Goal: Information Seeking & Learning: Learn about a topic

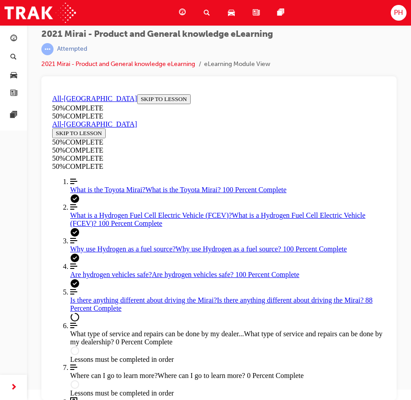
scroll to position [1362, 0]
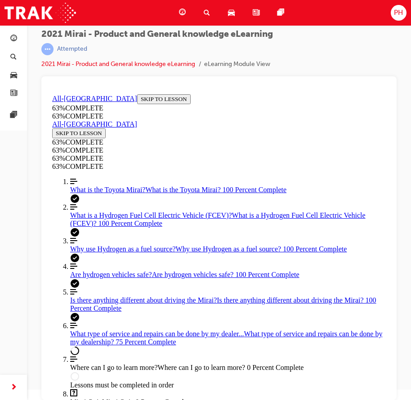
scroll to position [532, 0]
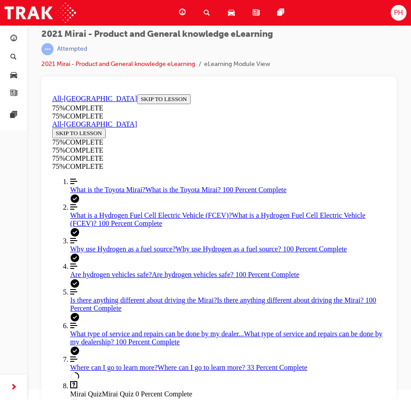
scroll to position [293, 0]
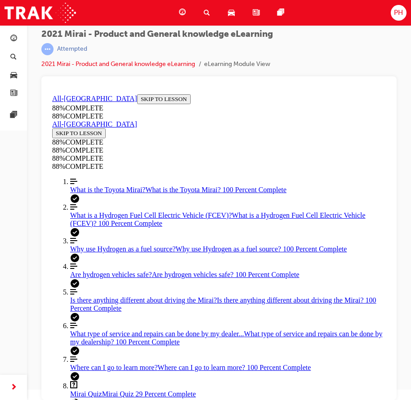
drag, startPoint x: 167, startPoint y: 265, endPoint x: 199, endPoint y: 264, distance: 31.5
drag, startPoint x: 167, startPoint y: 264, endPoint x: 173, endPoint y: 303, distance: 39.0
drag, startPoint x: 141, startPoint y: 271, endPoint x: 161, endPoint y: 271, distance: 20.2
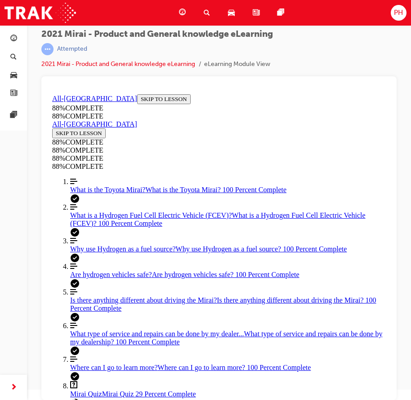
drag, startPoint x: 159, startPoint y: 222, endPoint x: 173, endPoint y: 261, distance: 41.7
drag, startPoint x: 158, startPoint y: 231, endPoint x: 185, endPoint y: 273, distance: 49.7
drag, startPoint x: 192, startPoint y: 226, endPoint x: 199, endPoint y: 225, distance: 6.8
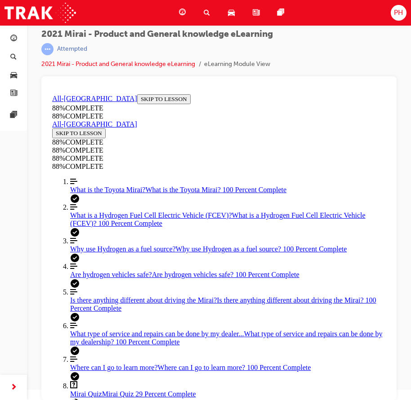
drag, startPoint x: 105, startPoint y: 285, endPoint x: 113, endPoint y: 288, distance: 9.1
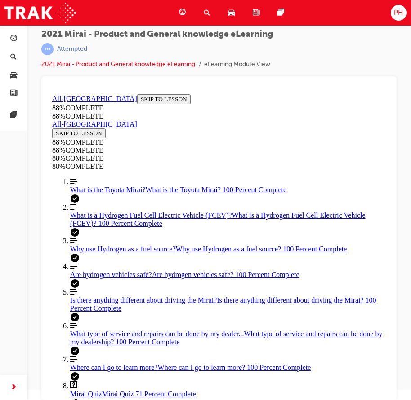
scroll to position [299, 0]
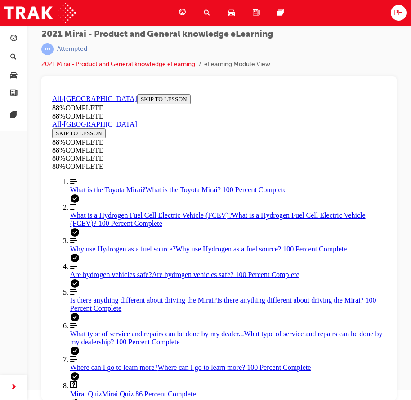
drag, startPoint x: 248, startPoint y: 357, endPoint x: 293, endPoint y: 355, distance: 45.9
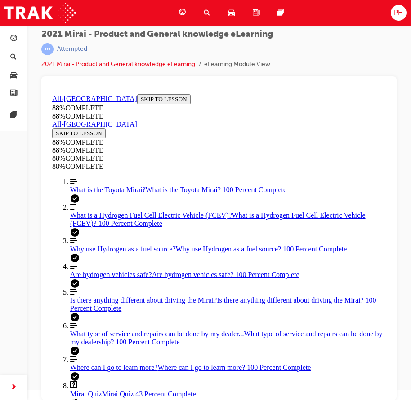
scroll to position [246, 0]
drag, startPoint x: 152, startPoint y: 312, endPoint x: 199, endPoint y: 271, distance: 62.1
drag, startPoint x: 168, startPoint y: 314, endPoint x: 179, endPoint y: 313, distance: 10.8
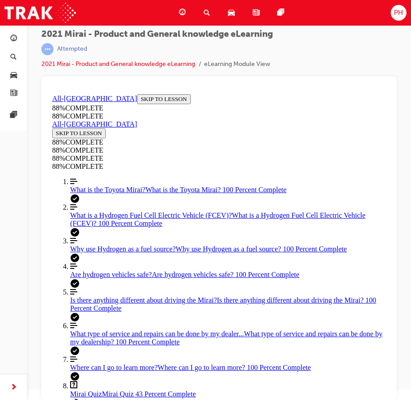
drag, startPoint x: 151, startPoint y: 353, endPoint x: 181, endPoint y: 352, distance: 30.1
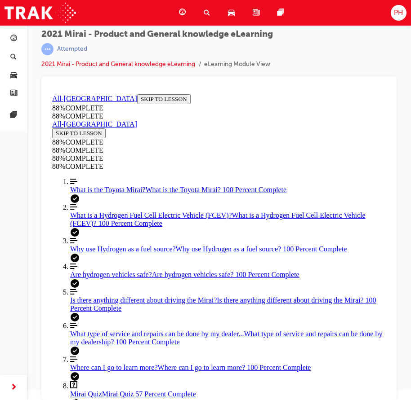
scroll to position [189, 0]
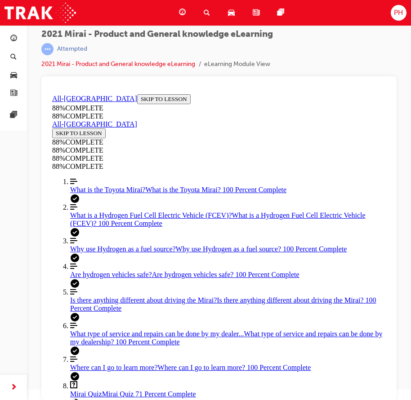
scroll to position [390, 0]
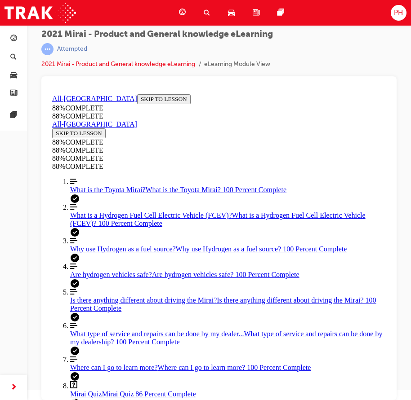
click at [18, 39] on div "button" at bounding box center [13, 38] width 11 height 11
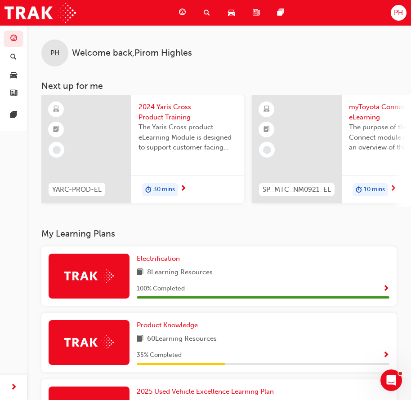
click at [159, 106] on span "2024 Yaris Cross Product Training" at bounding box center [187, 112] width 98 height 20
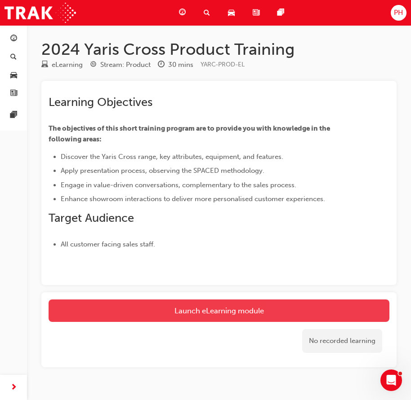
click at [181, 312] on link "Launch eLearning module" at bounding box center [219, 311] width 341 height 22
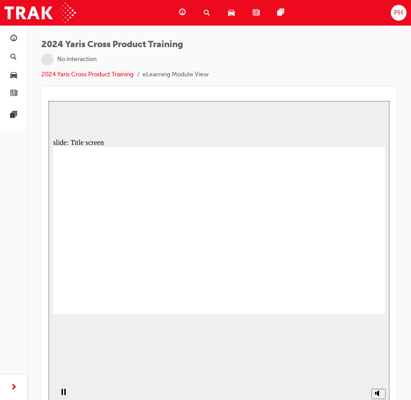
scroll to position [10, 0]
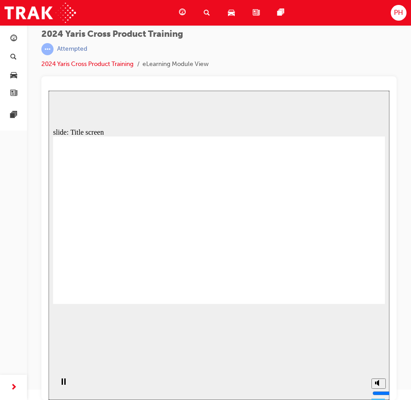
drag, startPoint x: 236, startPoint y: 293, endPoint x: 232, endPoint y: 283, distance: 11.3
drag, startPoint x: 167, startPoint y: 225, endPoint x: 173, endPoint y: 229, distance: 7.1
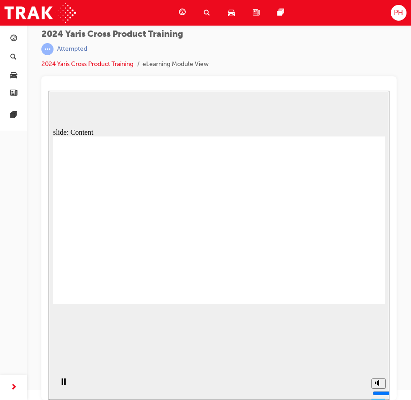
drag, startPoint x: 240, startPoint y: 215, endPoint x: 250, endPoint y: 214, distance: 10.4
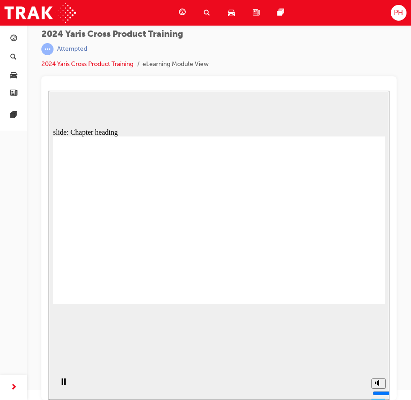
drag, startPoint x: 357, startPoint y: 297, endPoint x: 357, endPoint y: 288, distance: 9.0
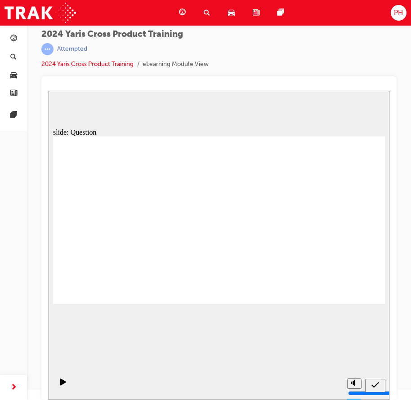
radio input "true"
drag, startPoint x: 236, startPoint y: 218, endPoint x: 310, endPoint y: 255, distance: 82.4
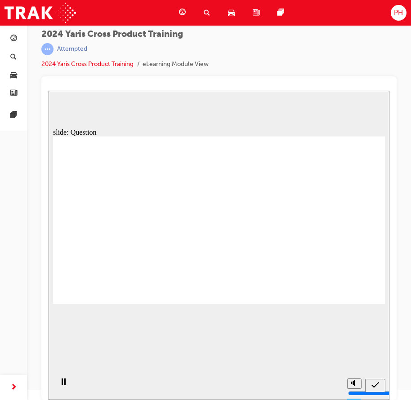
radio input "true"
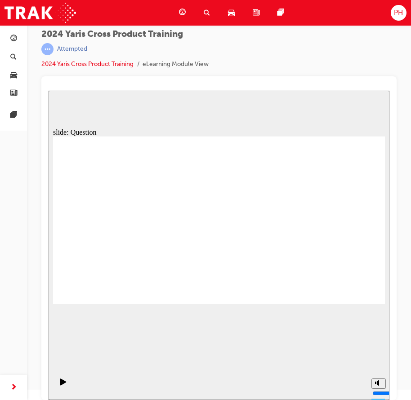
checkbox input "true"
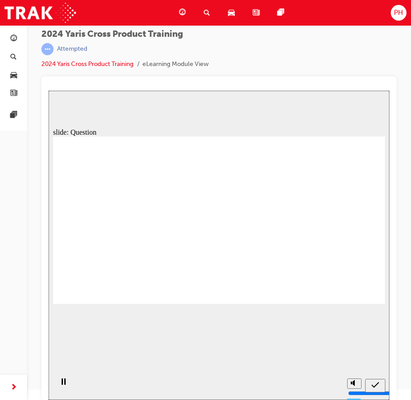
radio input "true"
drag, startPoint x: 117, startPoint y: 203, endPoint x: 124, endPoint y: 206, distance: 7.0
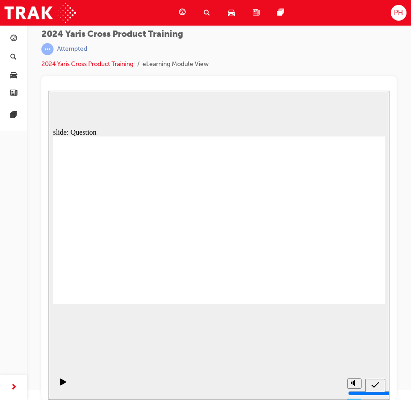
drag, startPoint x: 306, startPoint y: 225, endPoint x: 191, endPoint y: 266, distance: 122.7
drag, startPoint x: 183, startPoint y: 215, endPoint x: 303, endPoint y: 278, distance: 135.5
drag, startPoint x: 107, startPoint y: 207, endPoint x: 141, endPoint y: 201, distance: 34.6
drag, startPoint x: 258, startPoint y: 207, endPoint x: 129, endPoint y: 246, distance: 135.2
drag, startPoint x: 155, startPoint y: 204, endPoint x: 234, endPoint y: 261, distance: 97.0
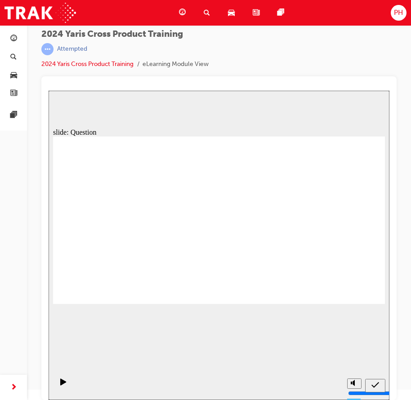
drag, startPoint x: 355, startPoint y: 297, endPoint x: 356, endPoint y: 290, distance: 6.4
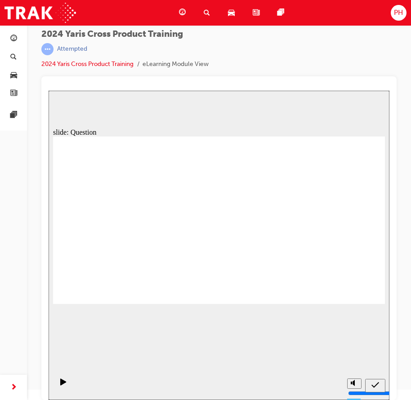
radio input "true"
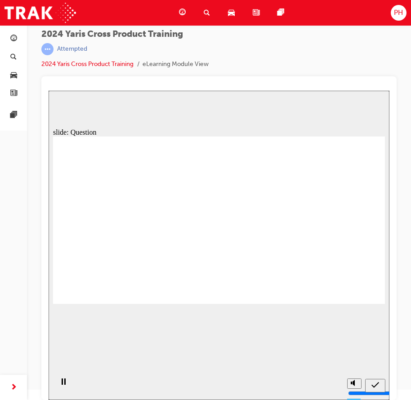
checkbox input "true"
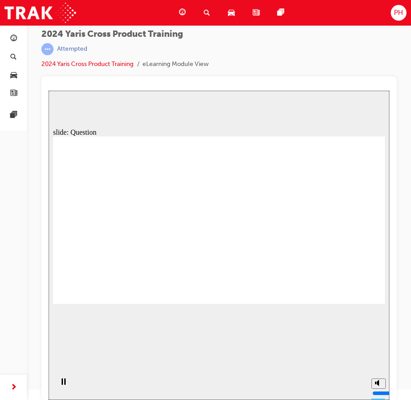
checkbox input "true"
radio input "true"
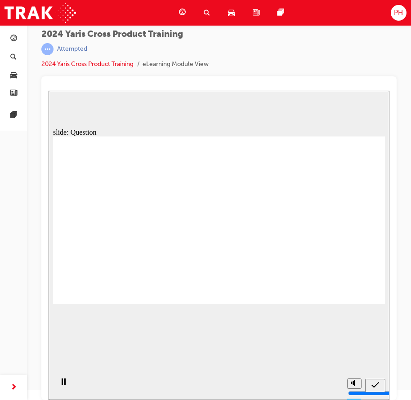
drag, startPoint x: 256, startPoint y: 202, endPoint x: 124, endPoint y: 256, distance: 142.7
drag, startPoint x: 317, startPoint y: 211, endPoint x: 175, endPoint y: 272, distance: 154.6
drag, startPoint x: 181, startPoint y: 202, endPoint x: 290, endPoint y: 257, distance: 122.0
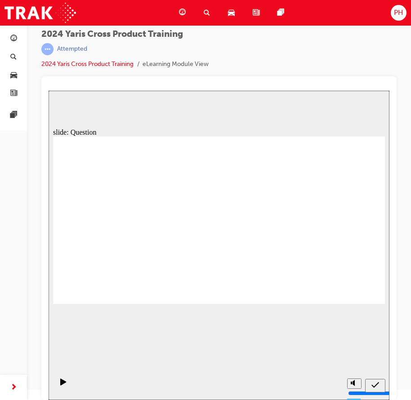
drag, startPoint x: 121, startPoint y: 201, endPoint x: 252, endPoint y: 257, distance: 142.5
drag, startPoint x: 352, startPoint y: 292, endPoint x: 361, endPoint y: 293, distance: 9.0
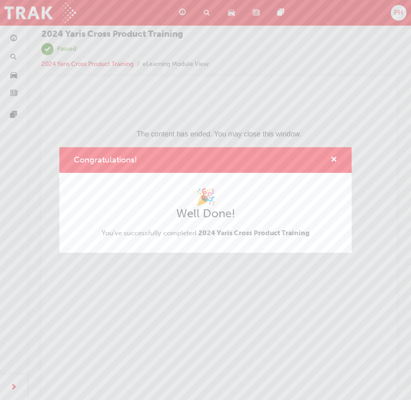
scroll to position [0, 0]
click at [334, 159] on span "cross-icon" at bounding box center [333, 160] width 7 height 8
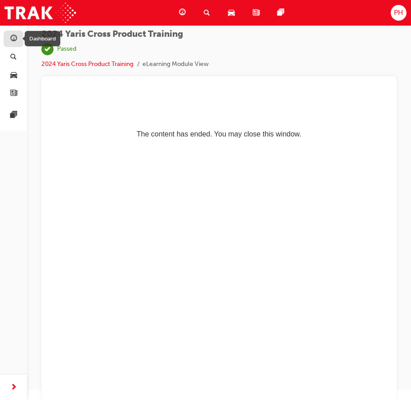
click at [13, 40] on span "guage-icon" at bounding box center [13, 39] width 7 height 8
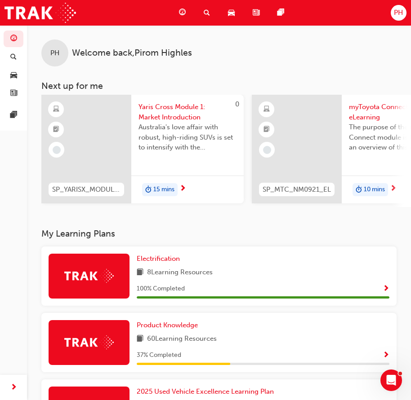
click at [155, 107] on span "Yaris Cross Module 1: Market Introduction" at bounding box center [187, 112] width 98 height 20
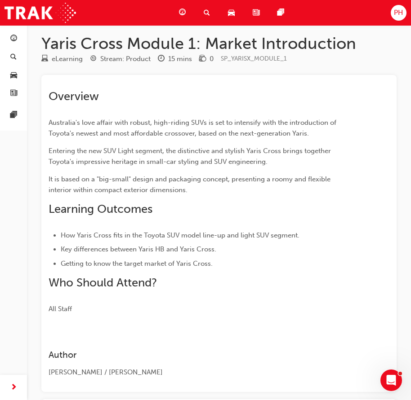
scroll to position [138, 0]
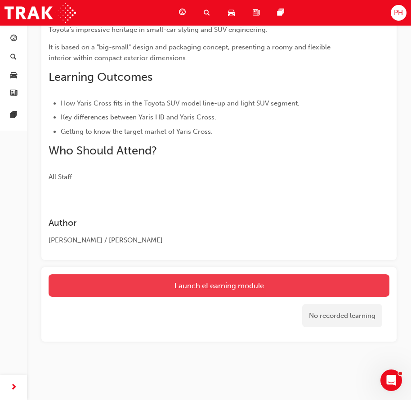
click at [177, 286] on link "Launch eLearning module" at bounding box center [219, 286] width 341 height 22
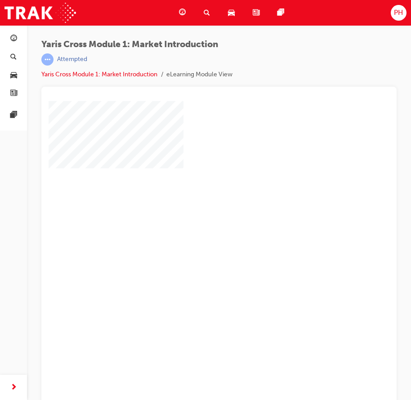
click at [193, 230] on div "play" at bounding box center [193, 230] width 0 height 0
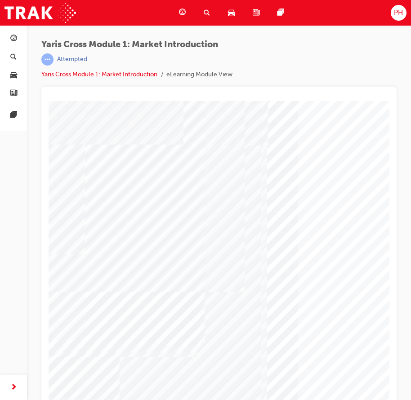
scroll to position [34, 0]
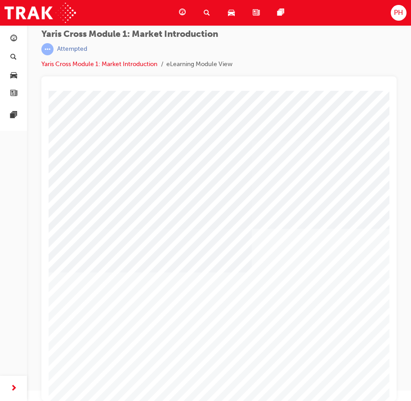
scroll to position [0, 277]
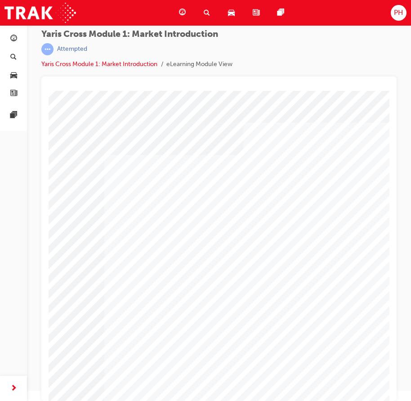
scroll to position [0, 277]
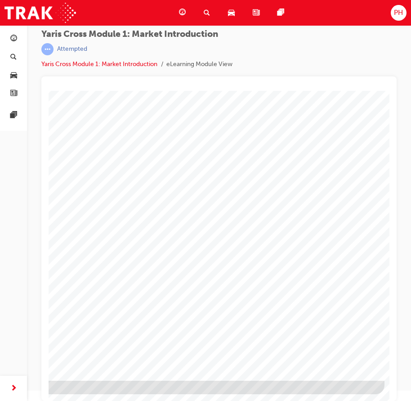
drag, startPoint x: 202, startPoint y: 396, endPoint x: 465, endPoint y: 482, distance: 275.9
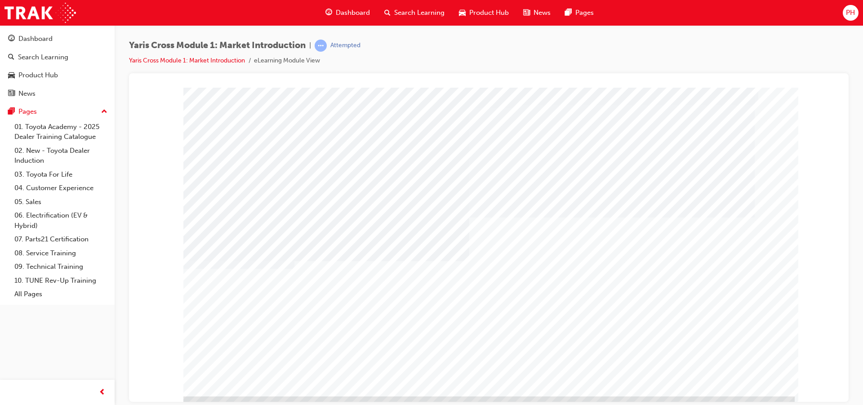
scroll to position [23, 0]
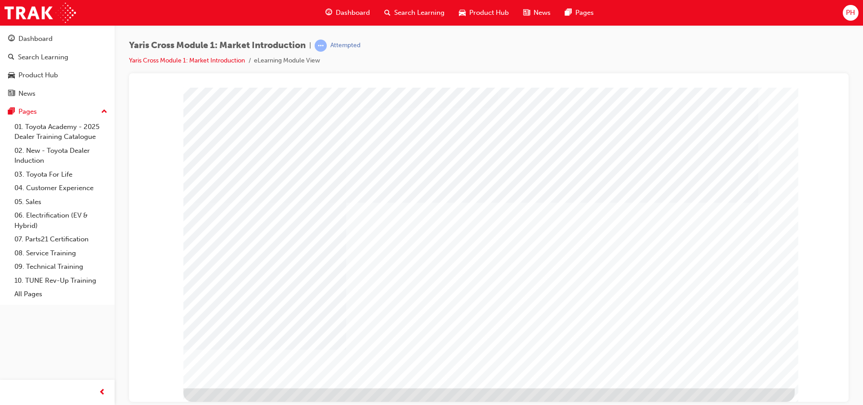
drag, startPoint x: 744, startPoint y: 365, endPoint x: 739, endPoint y: 346, distance: 19.5
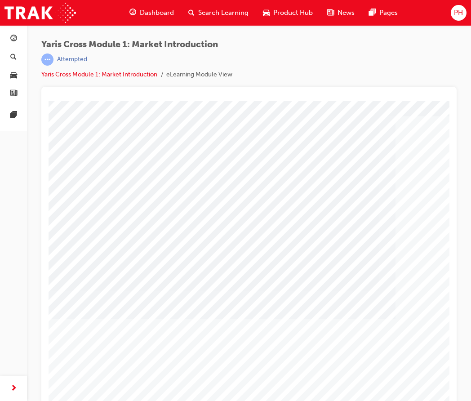
scroll to position [34, 0]
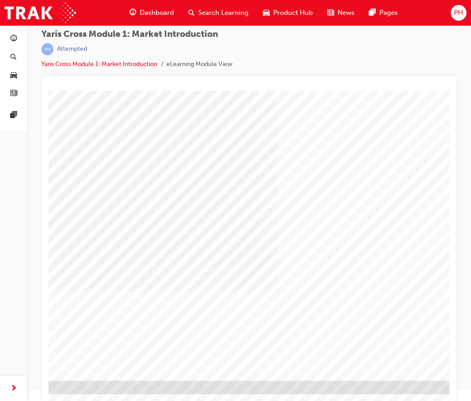
scroll to position [34, 217]
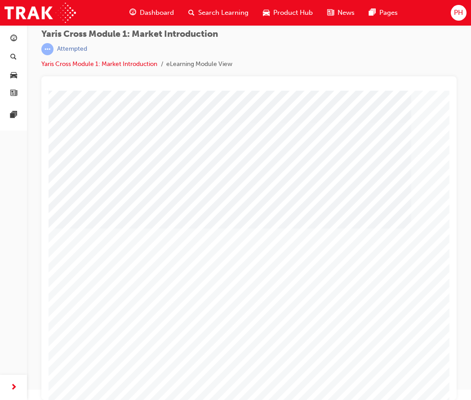
scroll to position [34, 217]
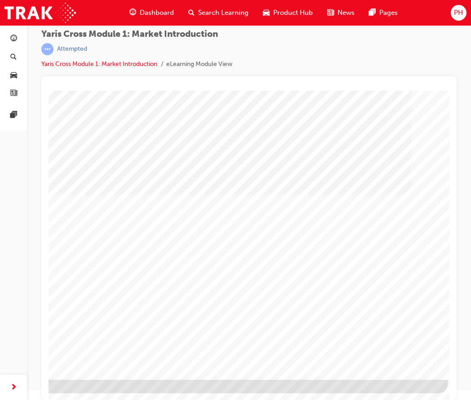
drag, startPoint x: 392, startPoint y: 369, endPoint x: 448, endPoint y: 350, distance: 59.0
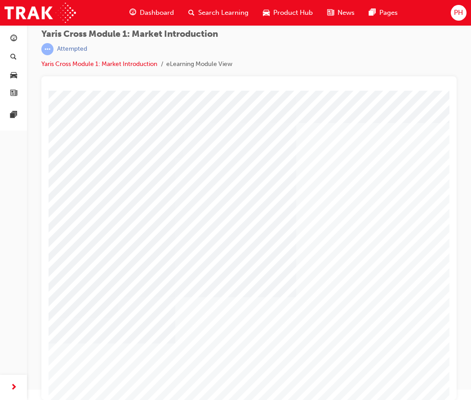
drag, startPoint x: 411, startPoint y: 251, endPoint x: 399, endPoint y: 251, distance: 12.1
drag, startPoint x: 399, startPoint y: 251, endPoint x: 348, endPoint y: 231, distance: 54.7
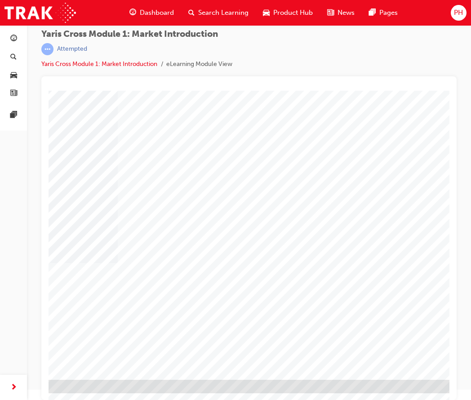
scroll to position [34, 217]
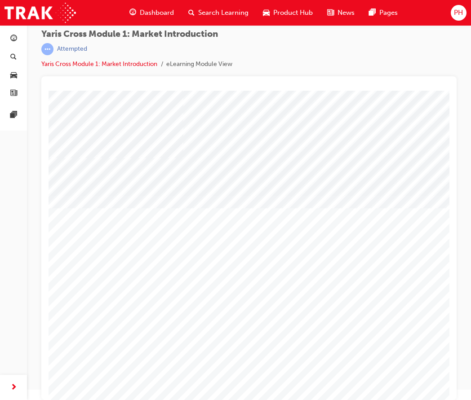
click at [384, 71] on div "Yaris Cross Module 1: Market Introduction | Attempted Yaris Cross Module 1: Mar…" at bounding box center [248, 52] width 415 height 47
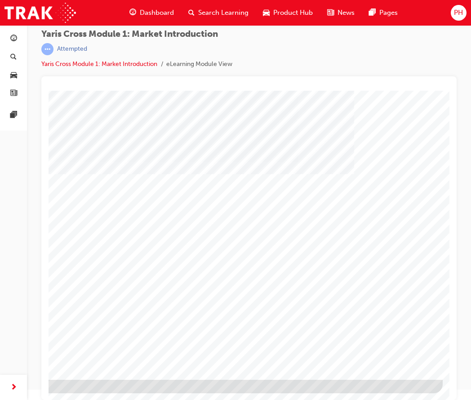
drag, startPoint x: 383, startPoint y: 362, endPoint x: 398, endPoint y: 360, distance: 15.4
